Goal: Find specific page/section: Find specific page/section

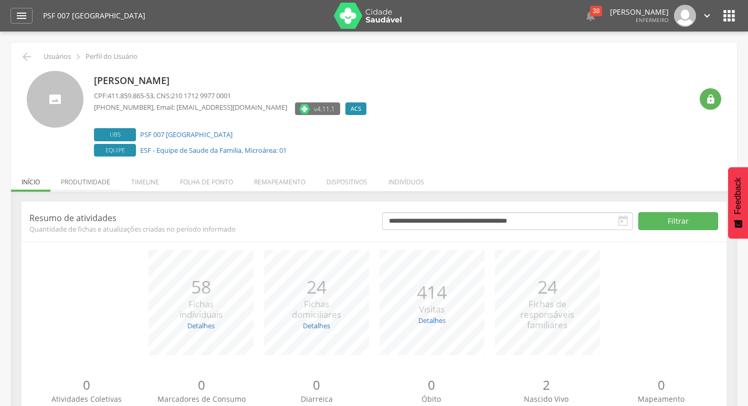
click at [81, 182] on li "Produtividade" at bounding box center [85, 179] width 70 height 25
click at [84, 182] on li "Produtividade" at bounding box center [85, 179] width 70 height 25
click at [105, 186] on li "Produtividade" at bounding box center [85, 179] width 70 height 25
click at [85, 182] on li "Produtividade" at bounding box center [85, 179] width 70 height 25
